Goal: Book appointment/travel/reservation

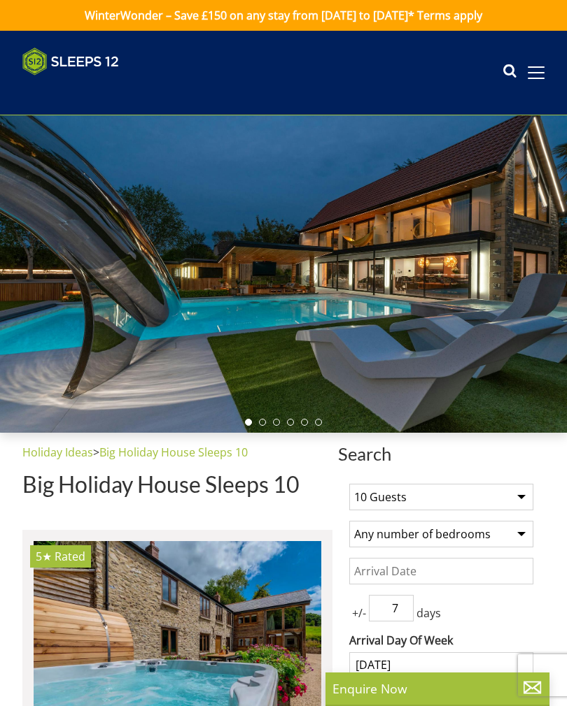
select select
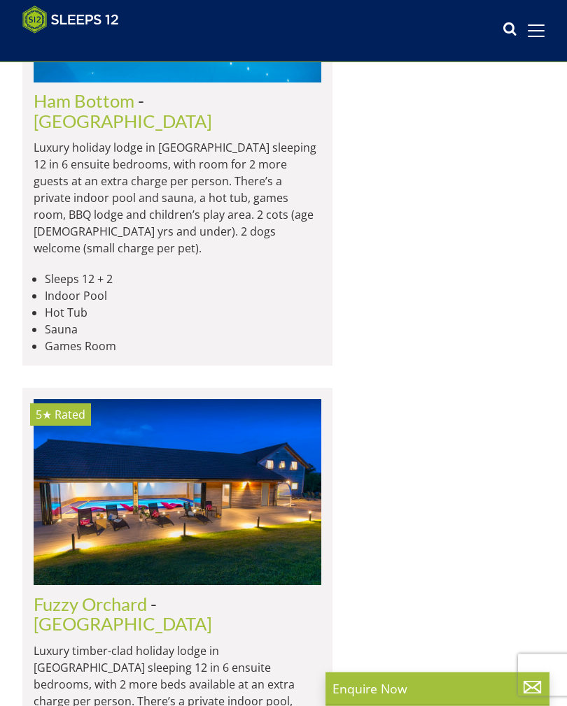
scroll to position [4901, 0]
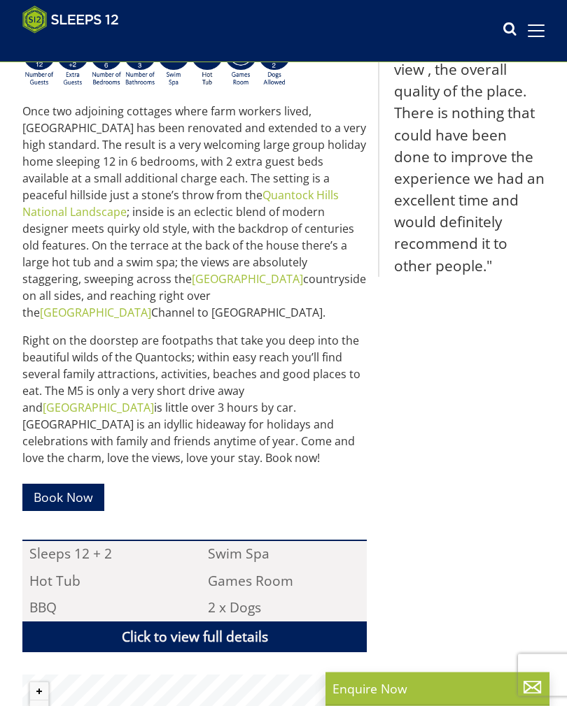
scroll to position [490, 0]
click at [91, 484] on link "Book Now" at bounding box center [63, 497] width 82 height 27
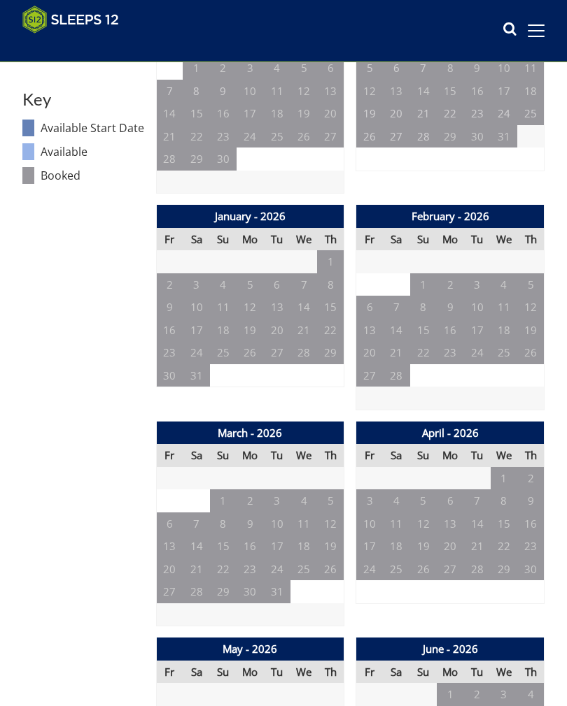
scroll to position [735, 0]
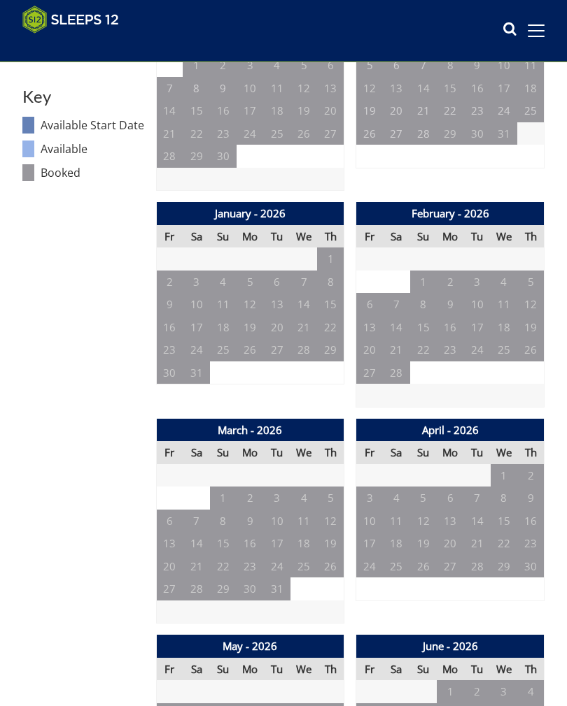
click at [174, 512] on td "6" at bounding box center [169, 521] width 27 height 23
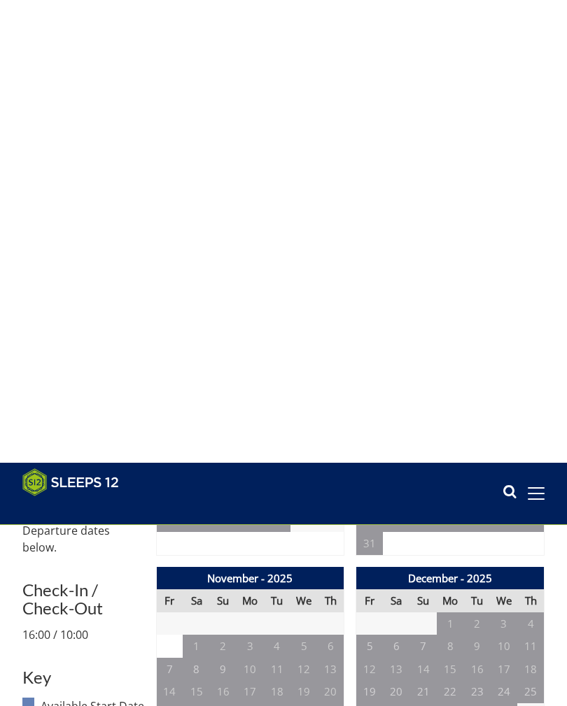
scroll to position [0, 0]
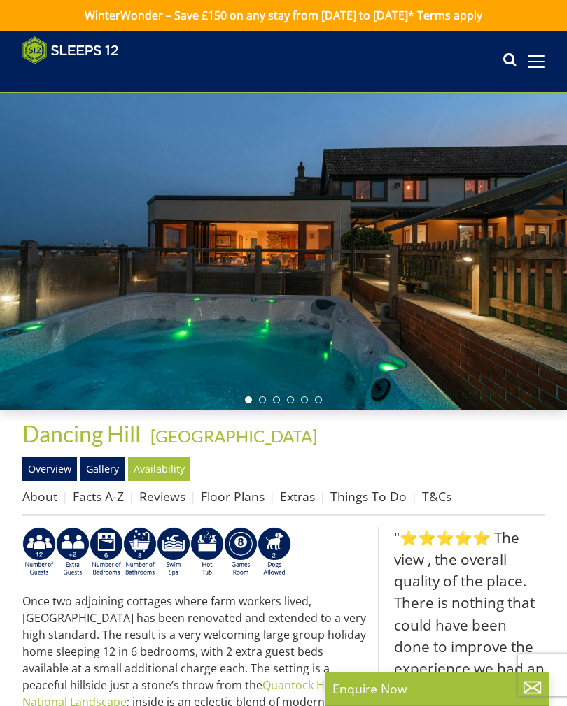
scroll to position [490, 0]
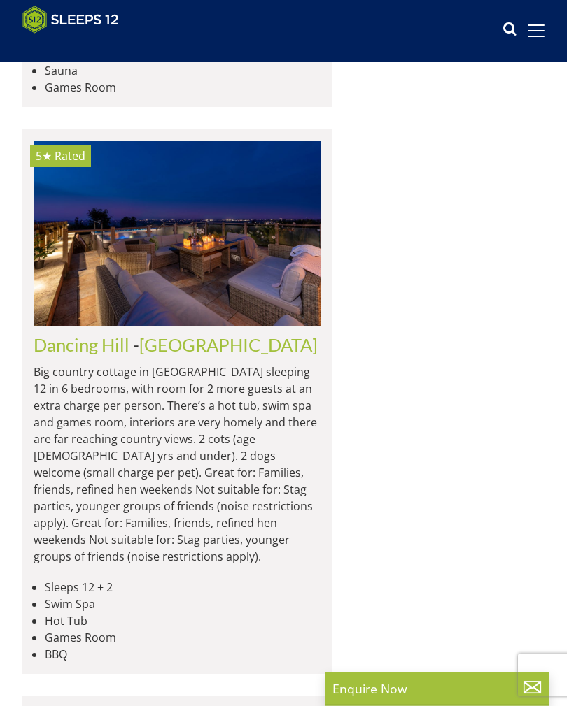
scroll to position [5680, 0]
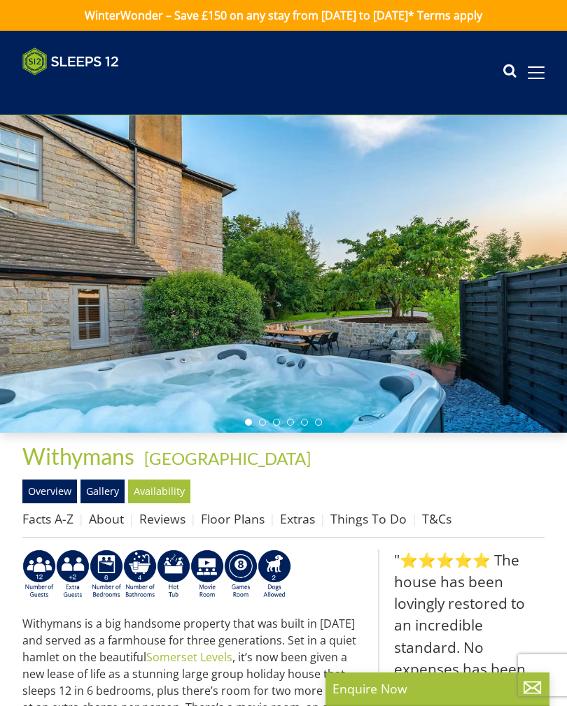
click at [168, 485] on link "Availability" at bounding box center [159, 492] width 62 height 24
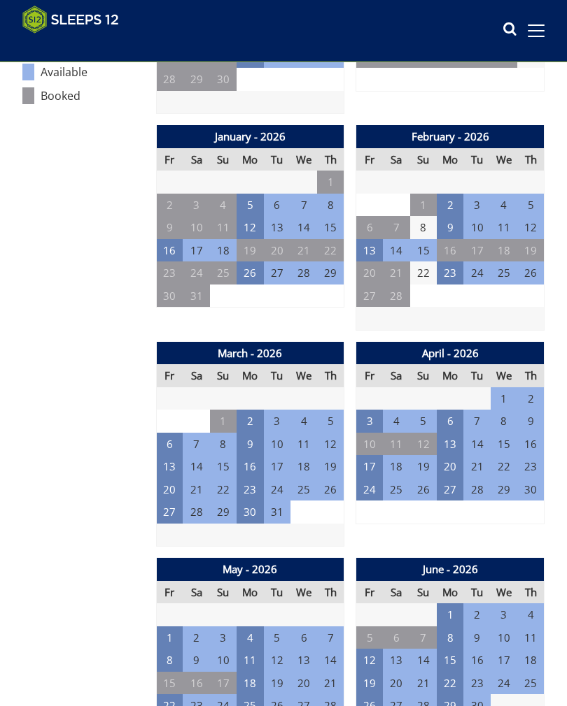
scroll to position [814, 0]
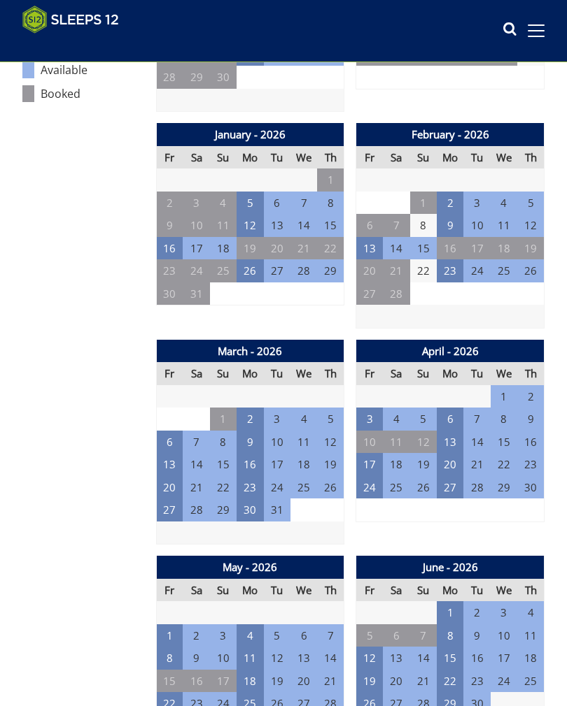
click at [168, 431] on td "6" at bounding box center [169, 442] width 27 height 23
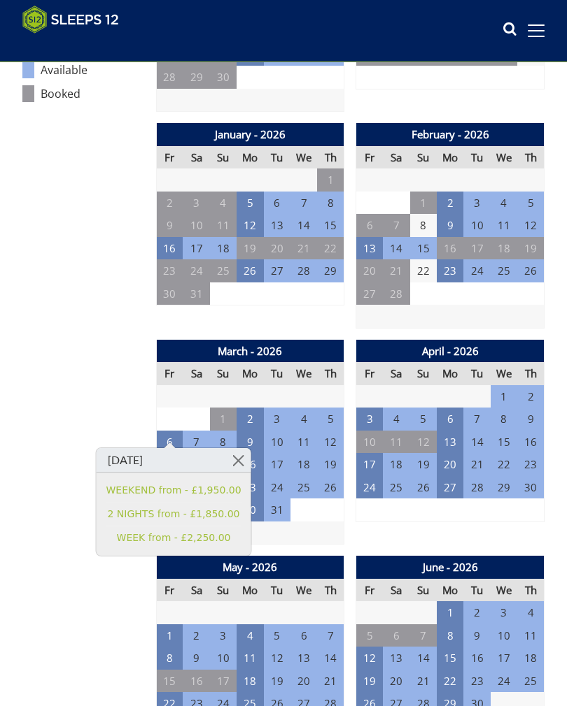
click at [214, 511] on link "2 NIGHTS from - £1,850.00" at bounding box center [173, 514] width 135 height 15
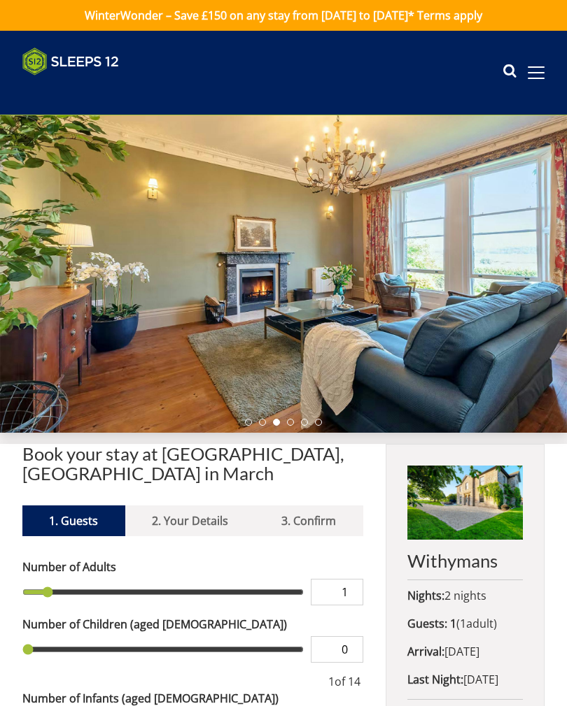
scroll to position [22, 0]
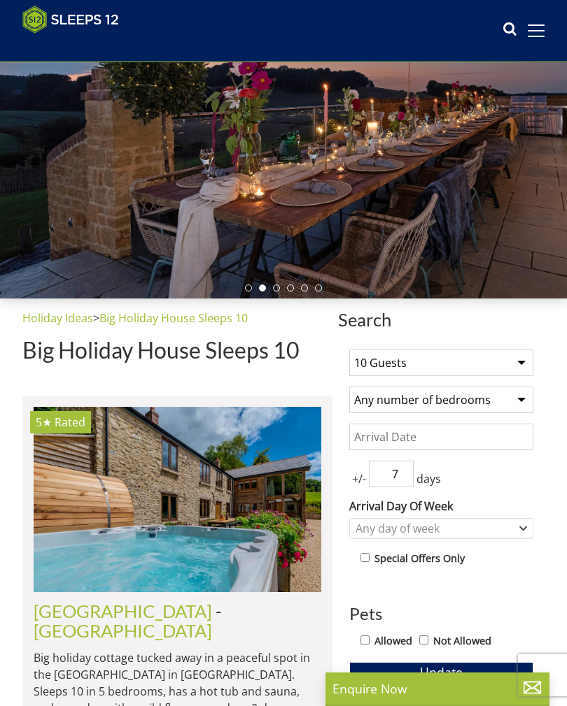
scroll to position [111, 0]
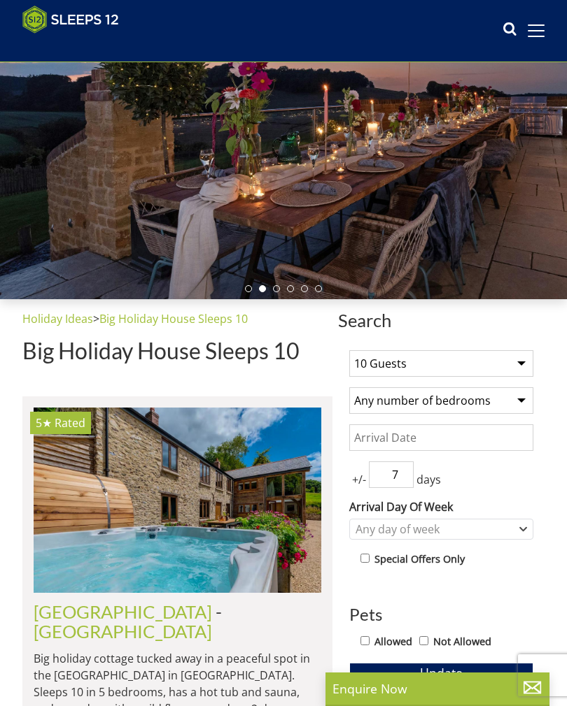
click at [511, 362] on select "1 Guest 2 Guests 3 Guests 4 Guests 5 Guests 6 Guests 7 Guests 8 Guests 9 Guests…" at bounding box center [441, 363] width 184 height 27
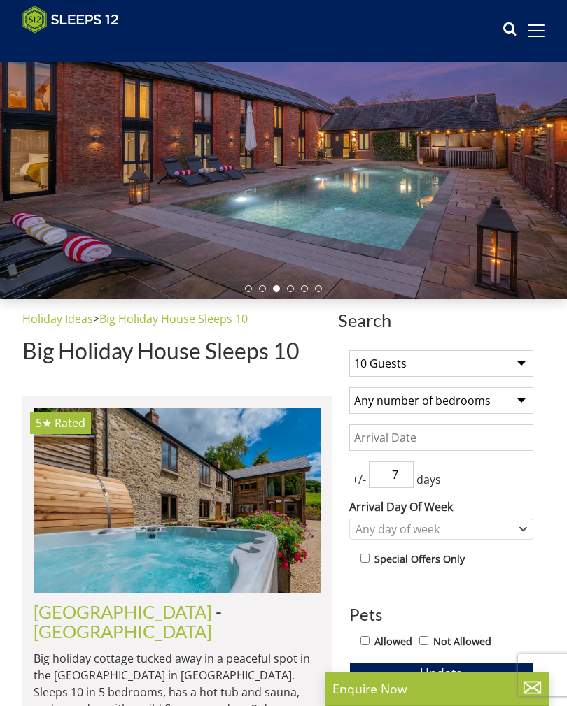
select select "12"
click at [507, 401] on select "Any number of bedrooms 3 Bedrooms 4 Bedrooms 5 Bedrooms 6 Bedrooms 7 Bedrooms 8…" at bounding box center [441, 400] width 184 height 27
select select "6"
click at [425, 442] on input "Date" at bounding box center [441, 438] width 184 height 27
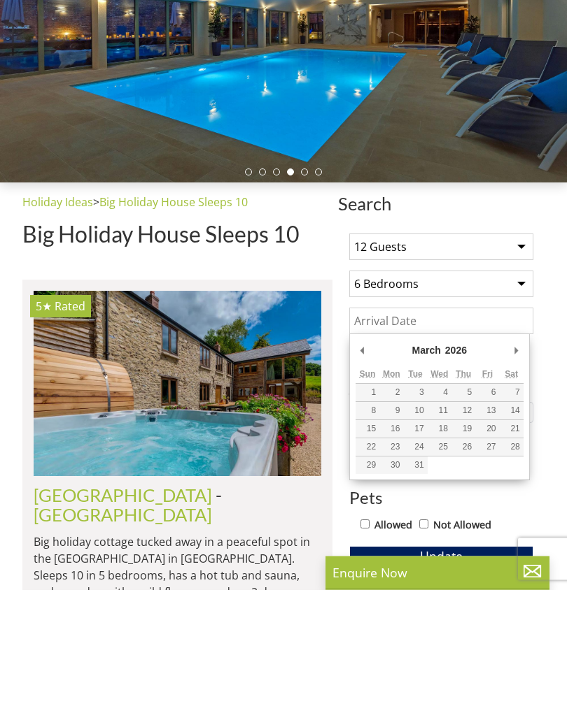
type input "[DATE]"
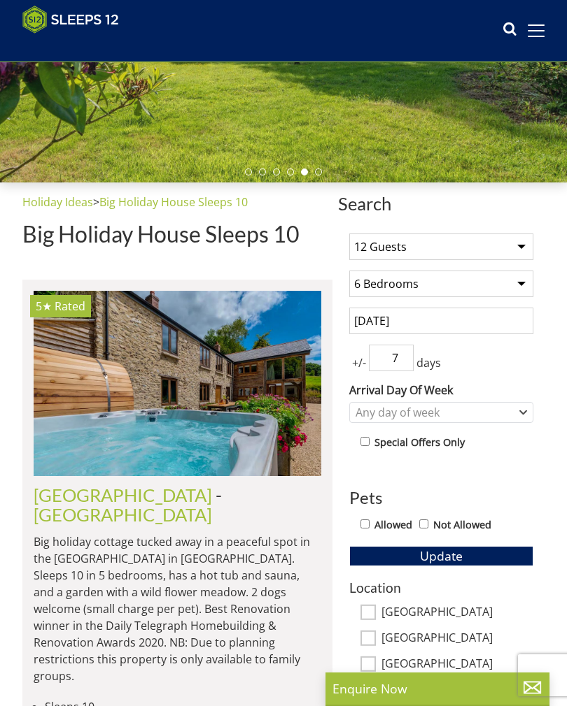
click at [411, 351] on input "7" at bounding box center [391, 358] width 45 height 27
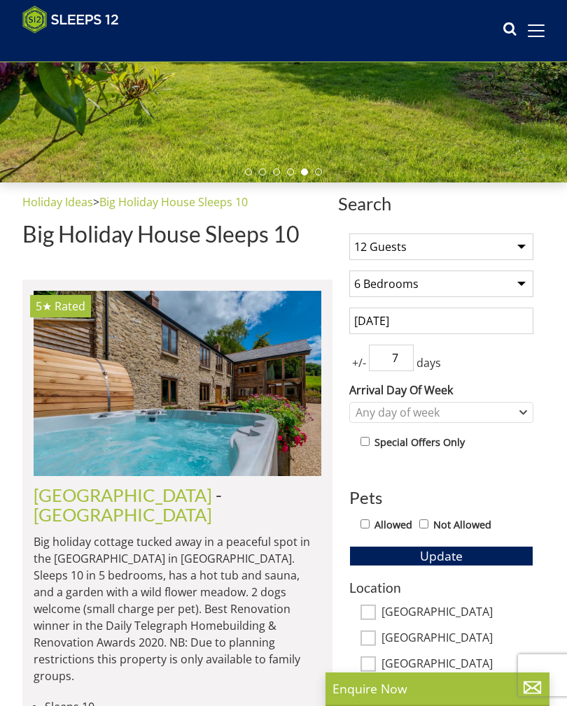
scroll to position [227, 0]
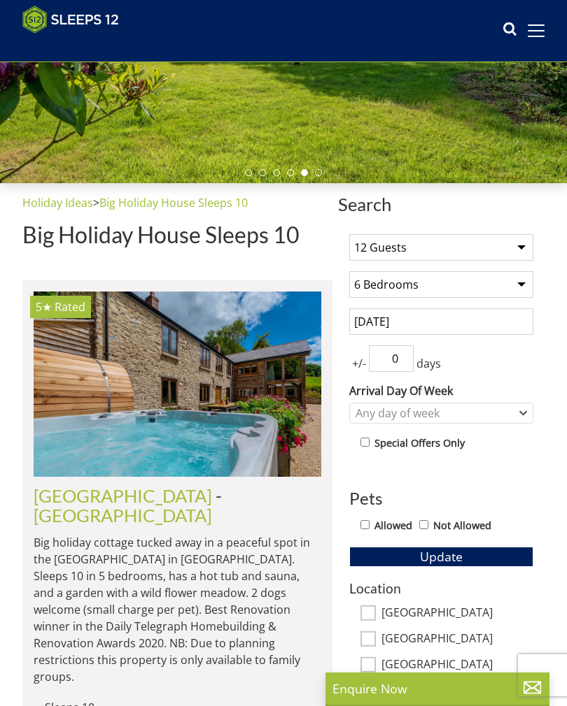
type input "0"
click at [509, 411] on div "Any day of week" at bounding box center [434, 413] width 164 height 15
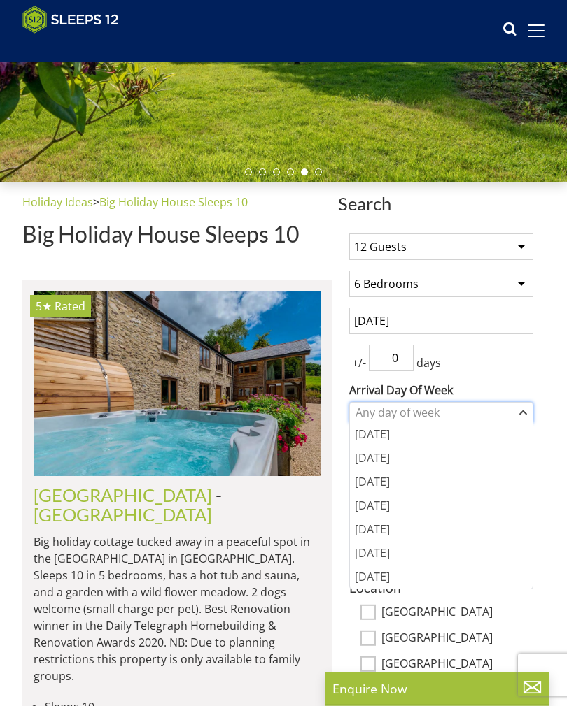
scroll to position [228, 0]
click at [380, 527] on div "[DATE]" at bounding box center [441, 530] width 183 height 24
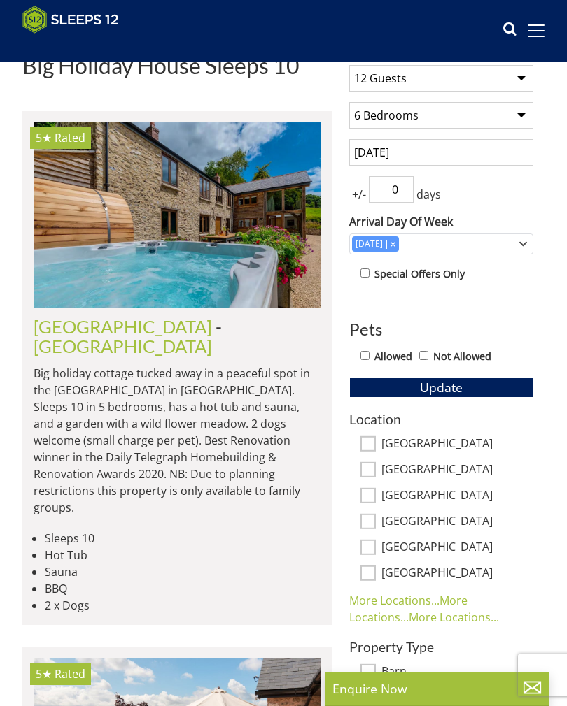
scroll to position [386, 0]
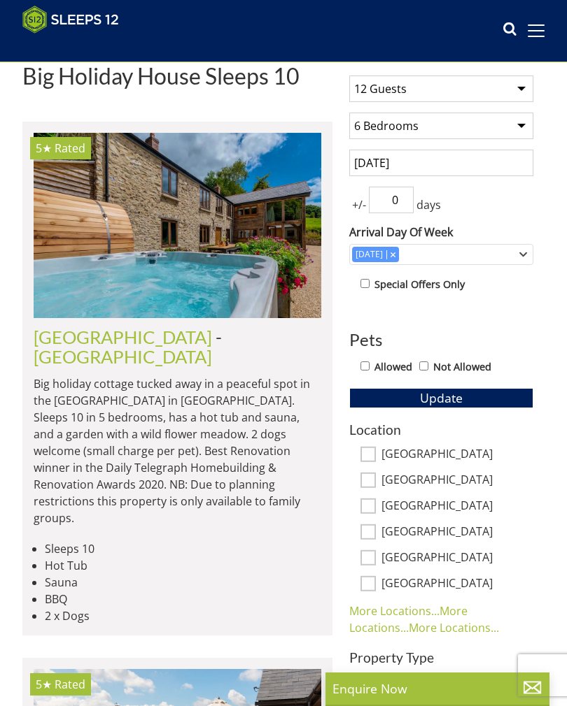
click at [455, 400] on span "Update" at bounding box center [441, 398] width 43 height 17
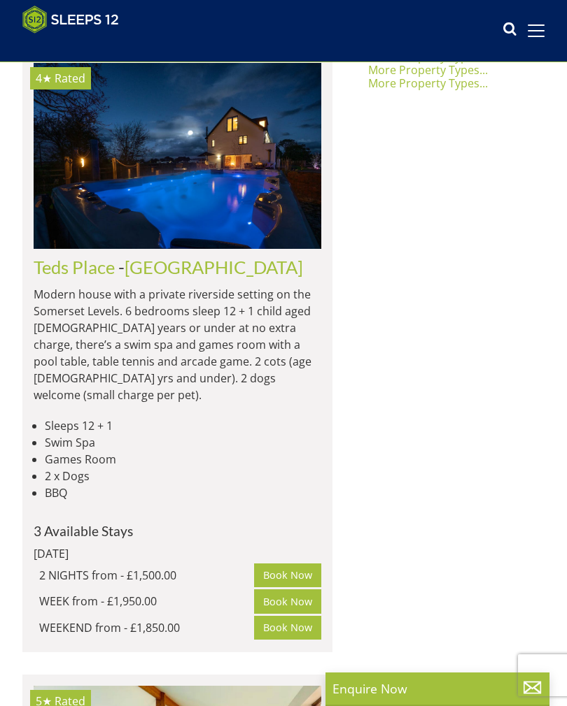
scroll to position [1136, 0]
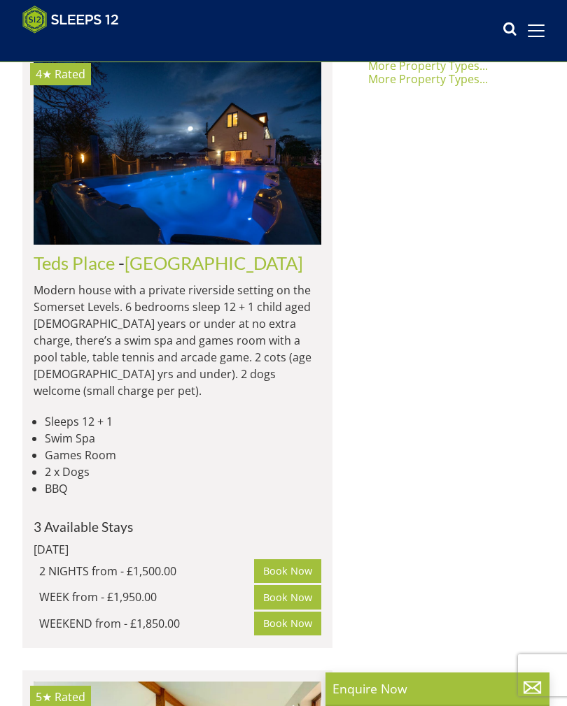
click at [281, 560] on link "Book Now" at bounding box center [287, 572] width 67 height 24
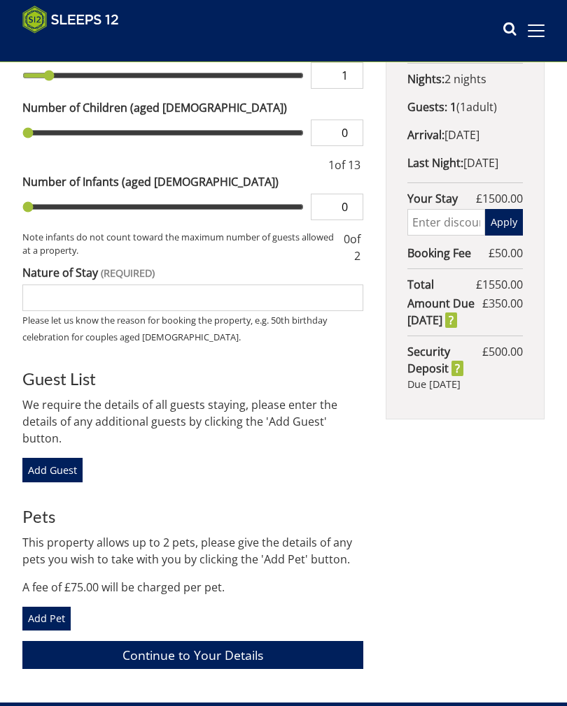
scroll to position [522, 0]
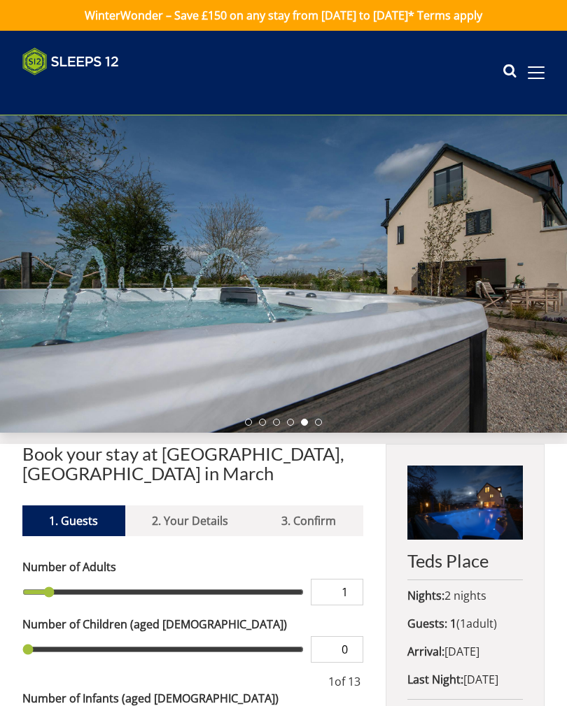
scroll to position [1136, 0]
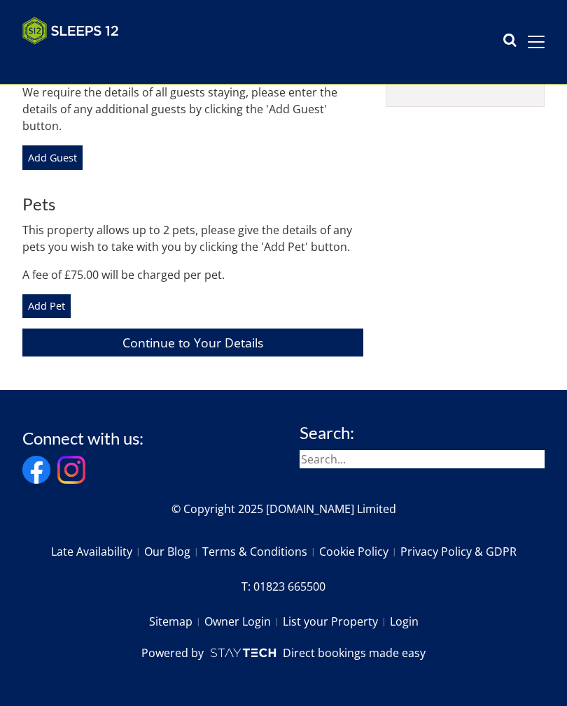
select select "12"
select select "6"
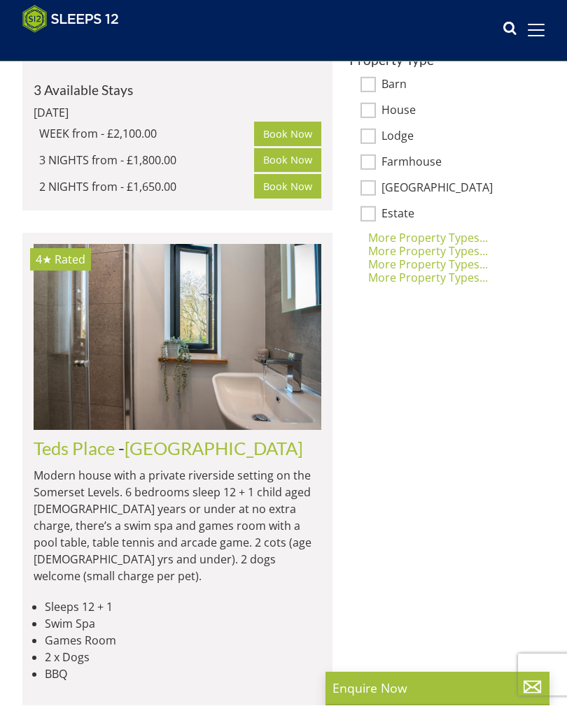
scroll to position [950, 0]
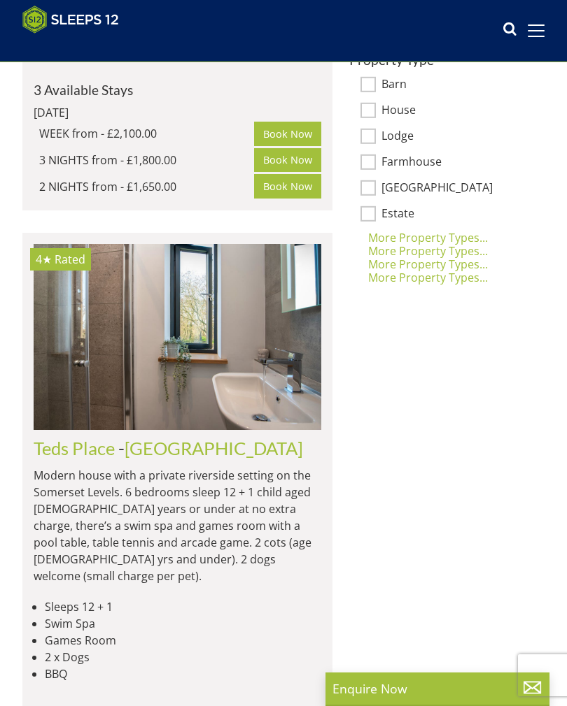
click at [169, 438] on link "[GEOGRAPHIC_DATA]" at bounding box center [213, 448] width 178 height 21
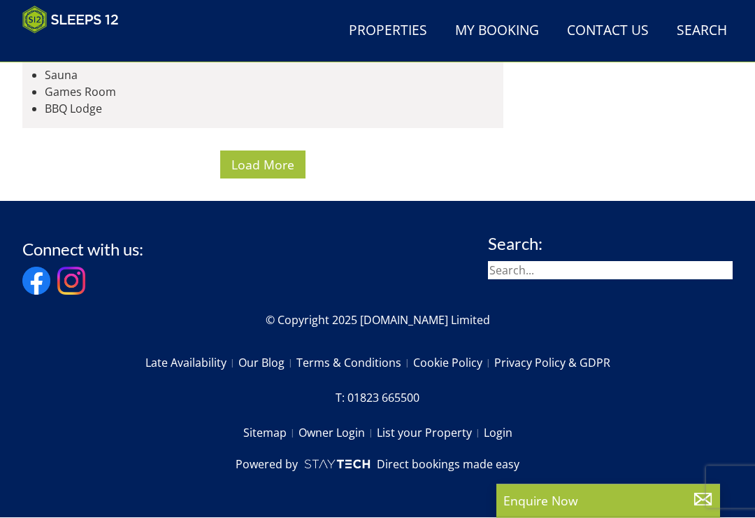
scroll to position [8852, 0]
